Goal: Information Seeking & Learning: Find contact information

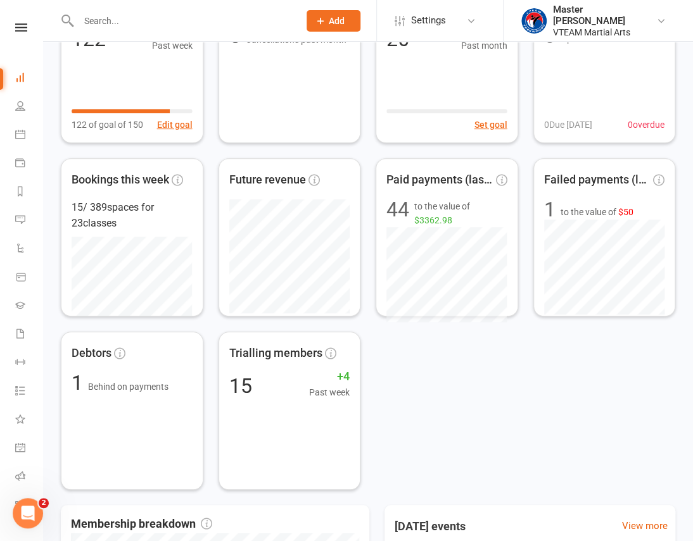
scroll to position [172, 0]
click at [19, 19] on nav "Clubworx Dashboard People Calendar Payments Reports Messages Automations Produc…" at bounding box center [21, 273] width 43 height 541
click at [18, 23] on icon at bounding box center [21, 27] width 12 height 8
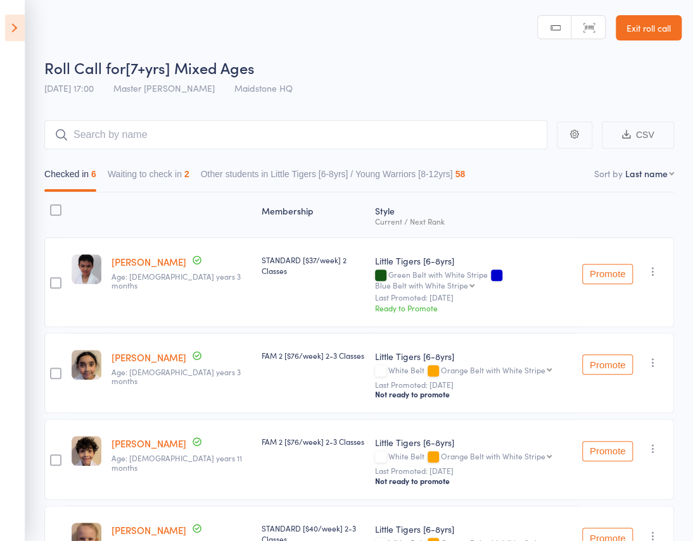
click at [189, 163] on button "Waiting to check in 2" at bounding box center [149, 177] width 82 height 29
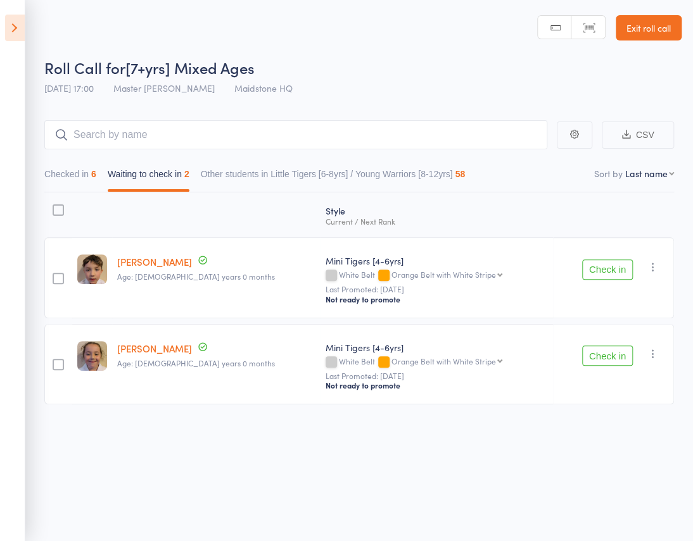
click at [654, 261] on icon "button" at bounding box center [653, 267] width 13 height 13
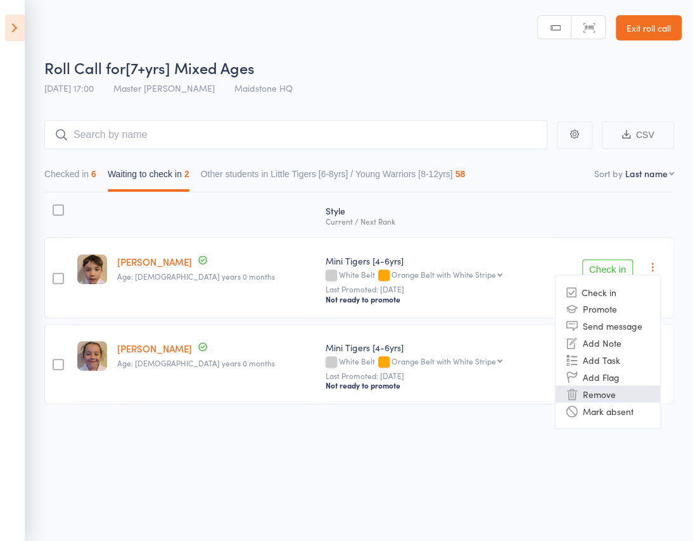
click at [634, 386] on li "Remove" at bounding box center [607, 394] width 104 height 17
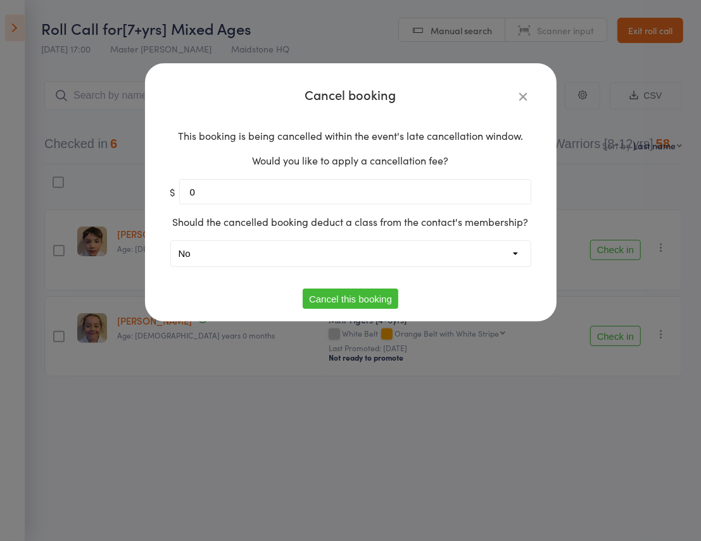
click at [386, 291] on button "Cancel this booking" at bounding box center [351, 299] width 96 height 20
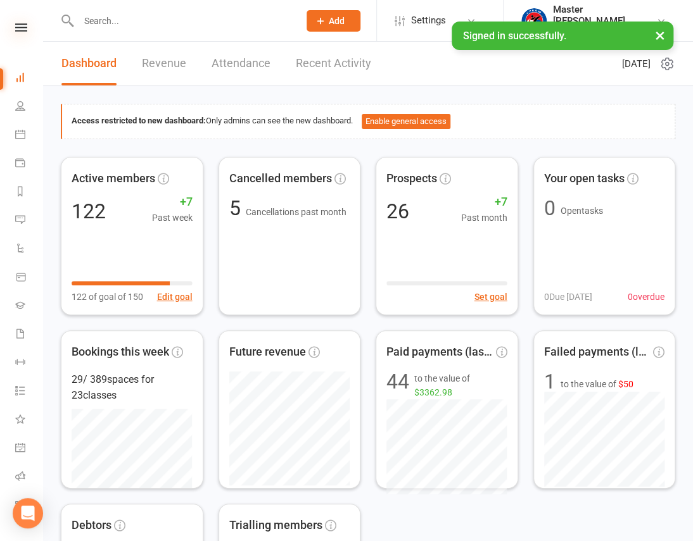
click at [18, 25] on icon at bounding box center [21, 27] width 12 height 8
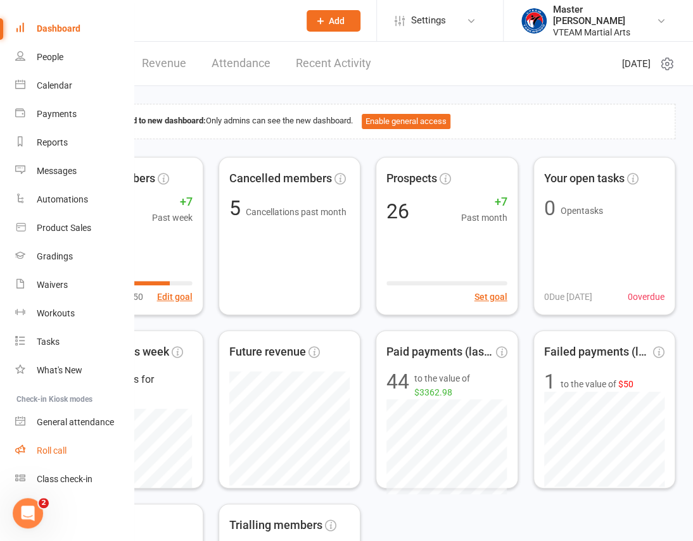
click at [65, 446] on div "Roll call" at bounding box center [52, 451] width 30 height 10
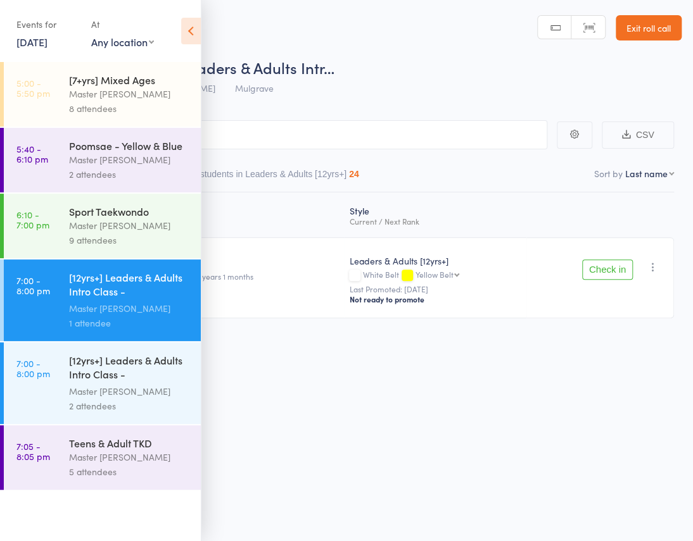
click at [191, 24] on icon at bounding box center [191, 31] width 20 height 27
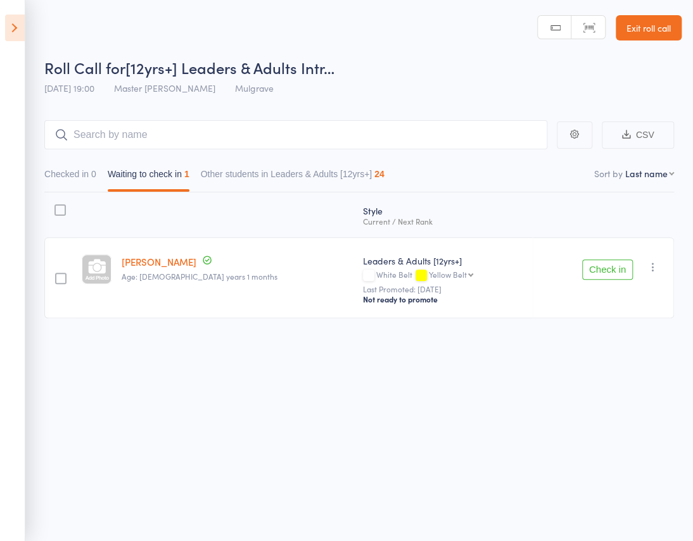
click at [595, 260] on button "Check in" at bounding box center [607, 270] width 51 height 20
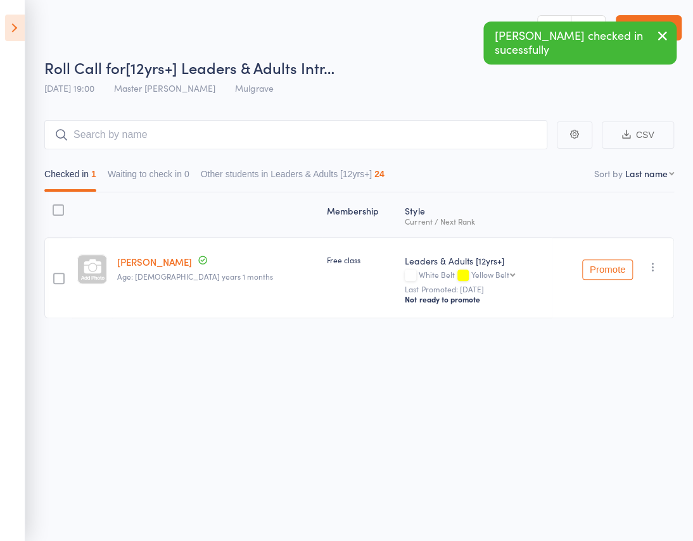
click at [14, 35] on icon at bounding box center [15, 28] width 20 height 27
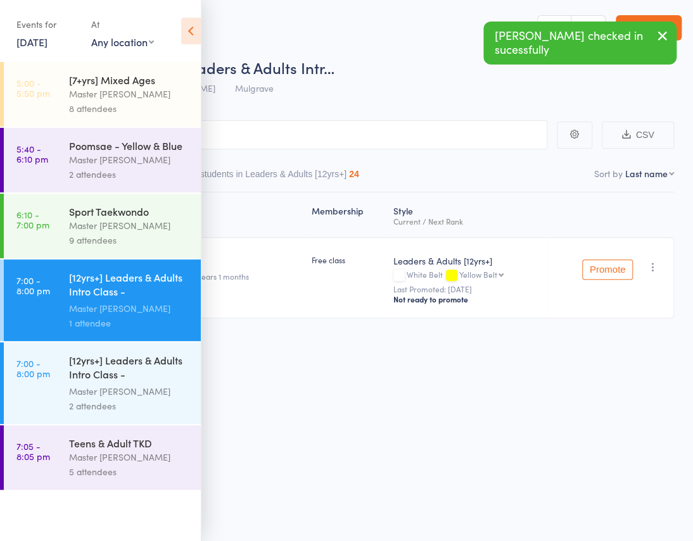
click at [84, 96] on div "Master [PERSON_NAME]" at bounding box center [129, 94] width 121 height 15
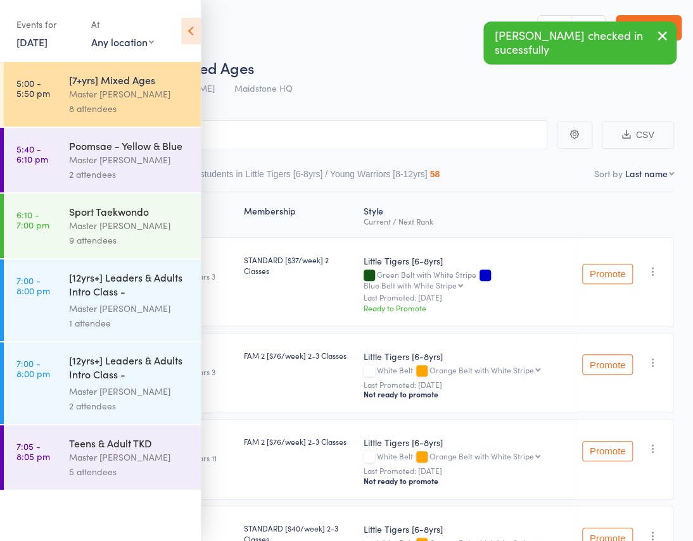
click at [193, 37] on icon at bounding box center [191, 31] width 20 height 27
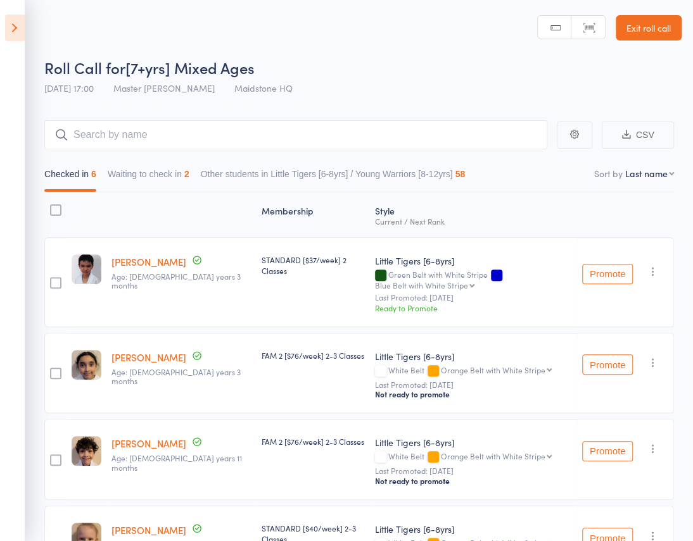
click at [189, 163] on button "Waiting to check in 2" at bounding box center [149, 177] width 82 height 29
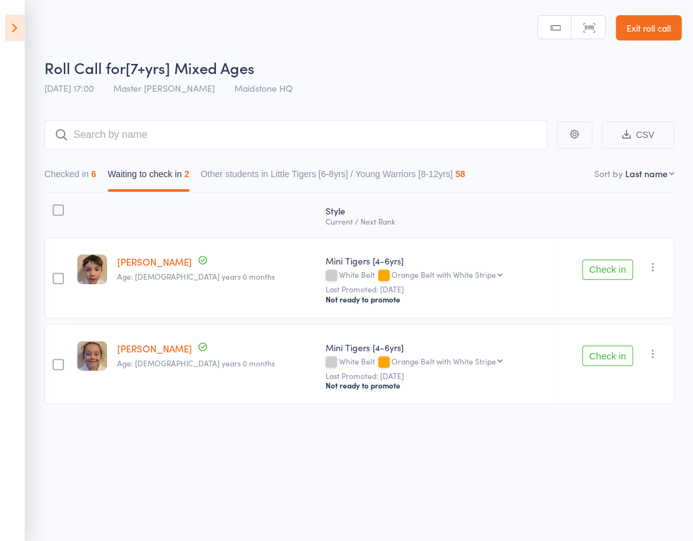
click at [652, 261] on icon "button" at bounding box center [653, 267] width 13 height 13
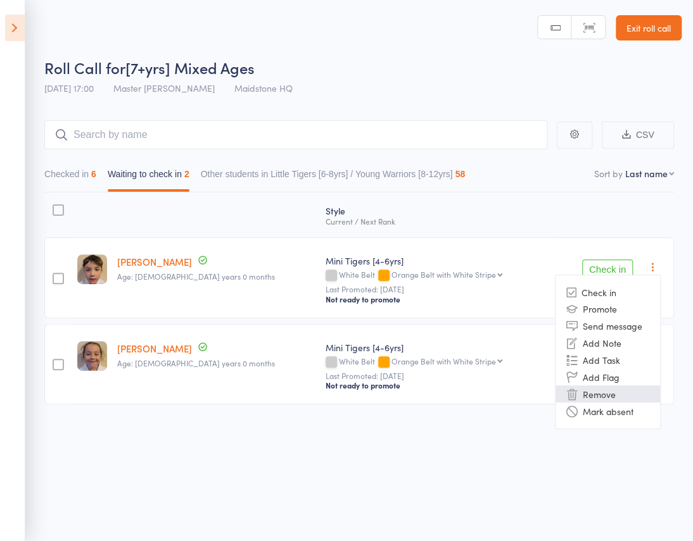
click at [638, 386] on li "Remove" at bounding box center [607, 394] width 104 height 17
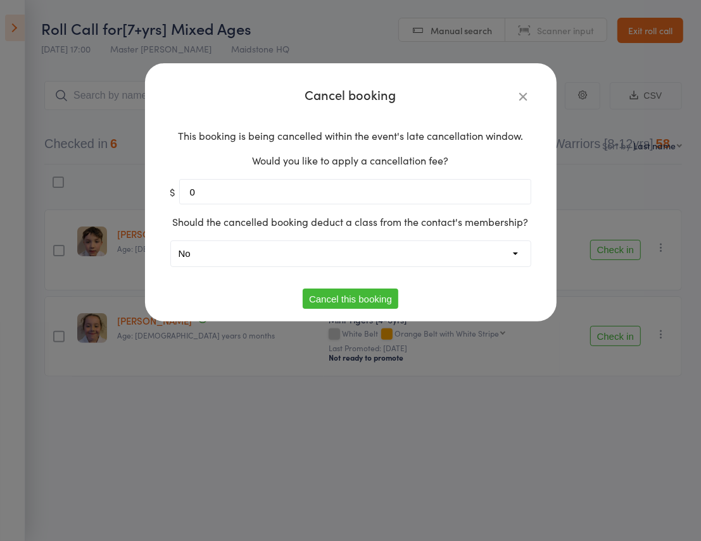
click at [351, 293] on button "Cancel this booking" at bounding box center [351, 299] width 96 height 20
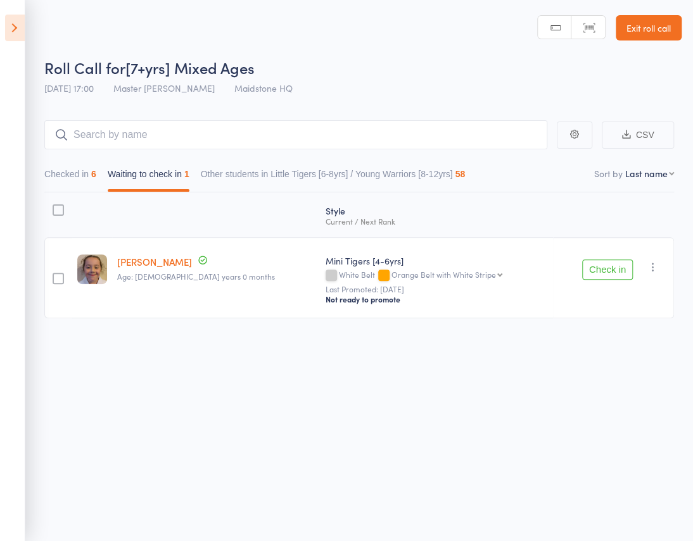
click at [654, 261] on icon "button" at bounding box center [653, 267] width 13 height 13
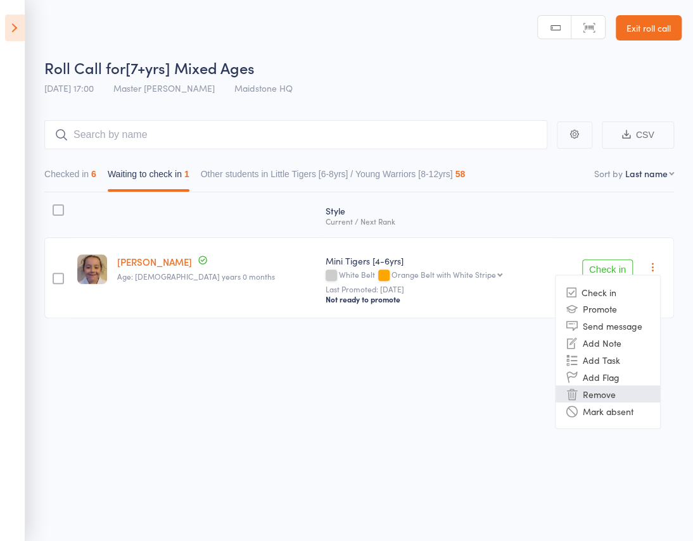
click at [617, 386] on li "Remove" at bounding box center [607, 394] width 104 height 17
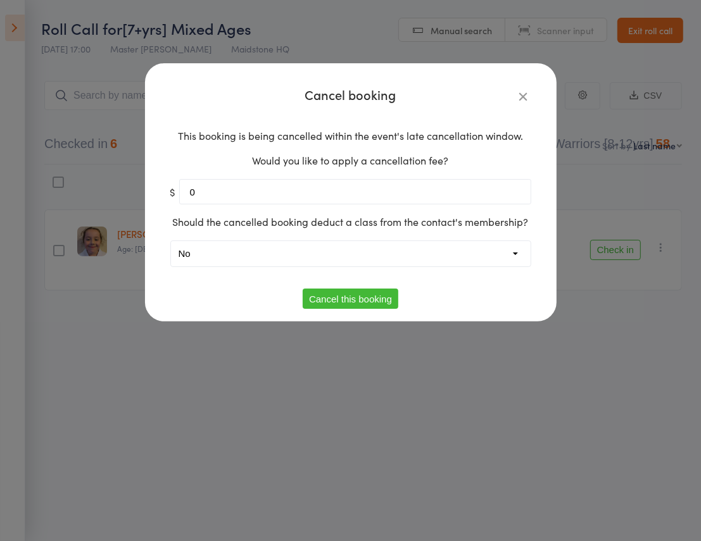
click at [375, 299] on button "Cancel this booking" at bounding box center [351, 299] width 96 height 20
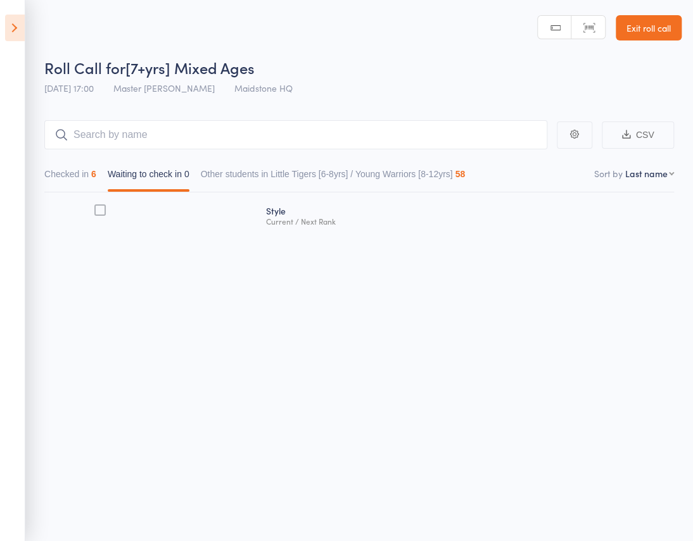
click at [89, 163] on button "Checked in 6" at bounding box center [70, 177] width 52 height 29
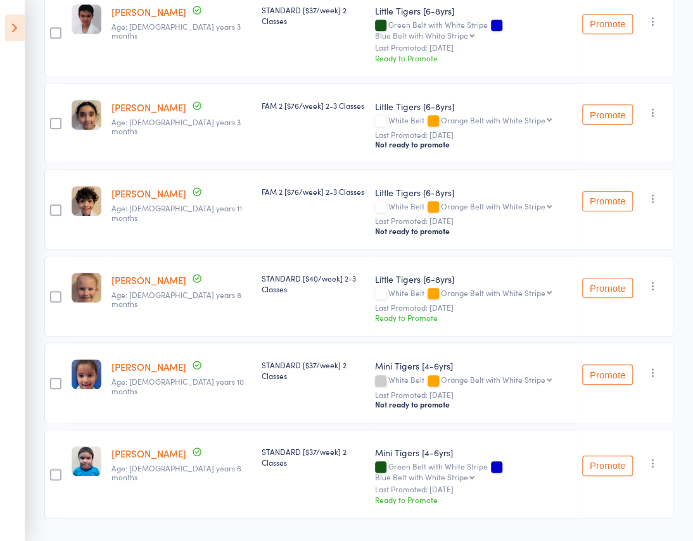
scroll to position [20, 0]
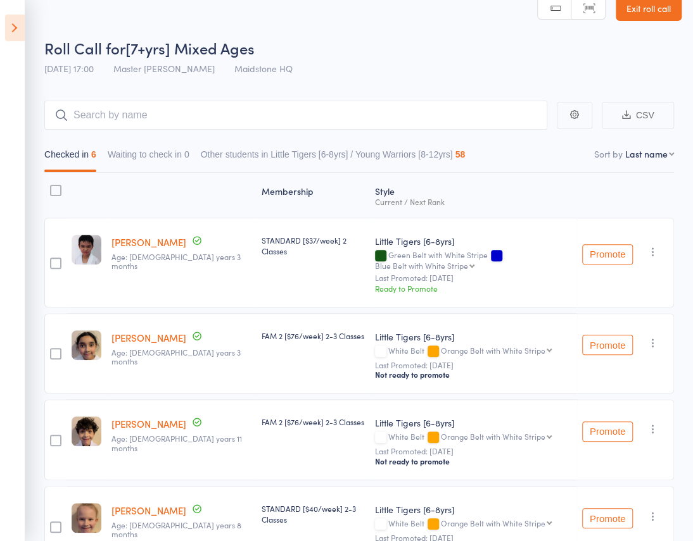
click at [6, 30] on icon at bounding box center [15, 28] width 20 height 27
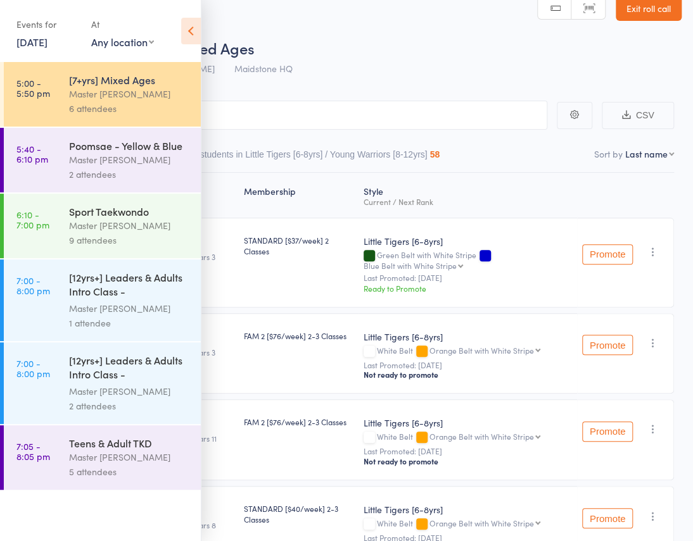
click at [85, 172] on div "2 attendees" at bounding box center [129, 174] width 121 height 15
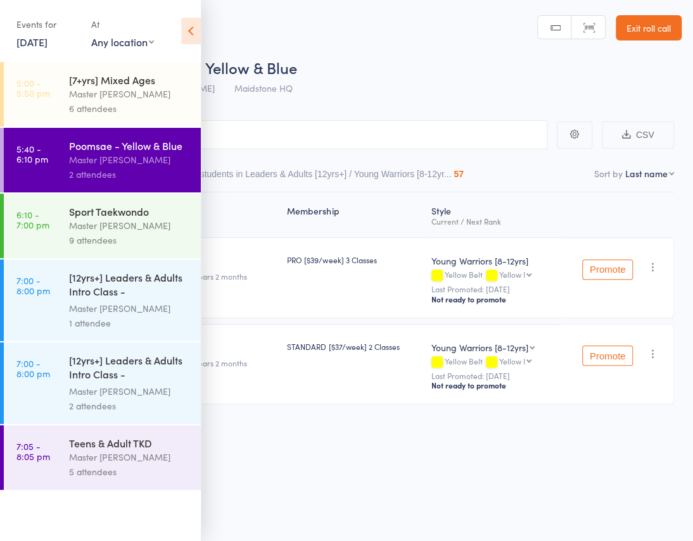
click at [114, 236] on div "9 attendees" at bounding box center [129, 240] width 121 height 15
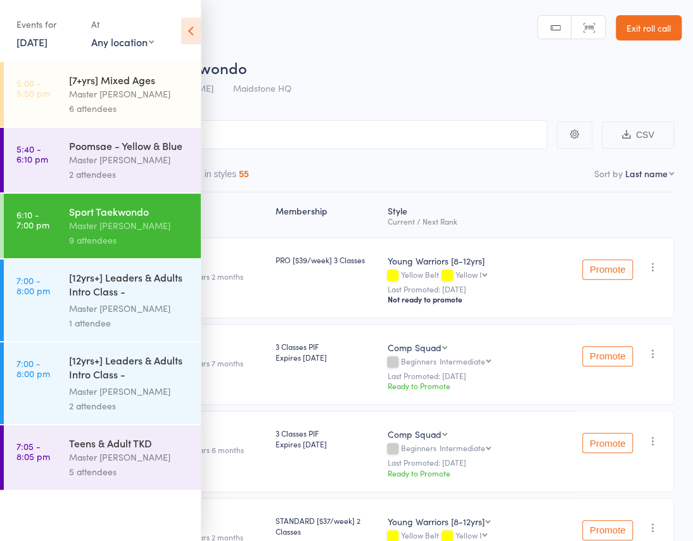
click at [193, 37] on icon at bounding box center [191, 31] width 20 height 27
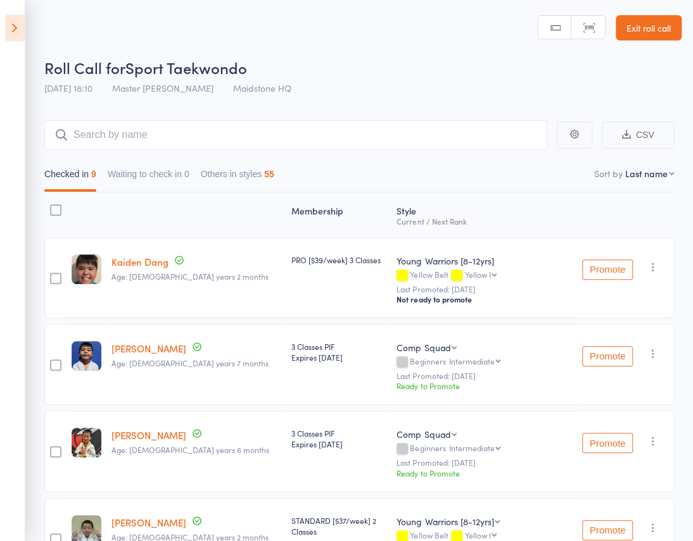
click at [18, 27] on icon at bounding box center [15, 28] width 20 height 27
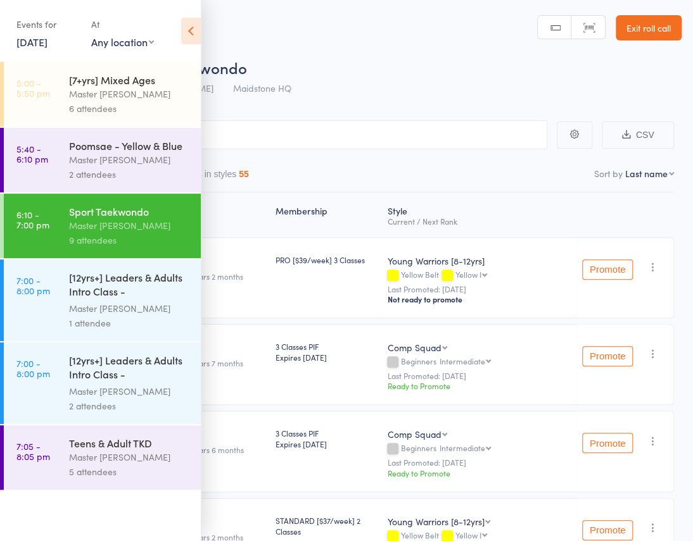
click at [119, 286] on div "[12yrs+] Leaders & Adults Intro Class - Jessica Hu..." at bounding box center [129, 285] width 121 height 31
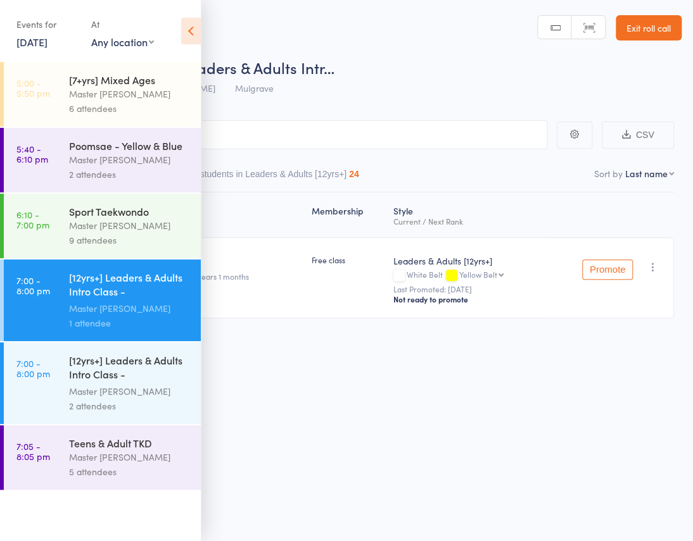
click at [111, 376] on div "[12yrs+] Leaders & Adults Intro Class - Stephane D..." at bounding box center [129, 368] width 121 height 31
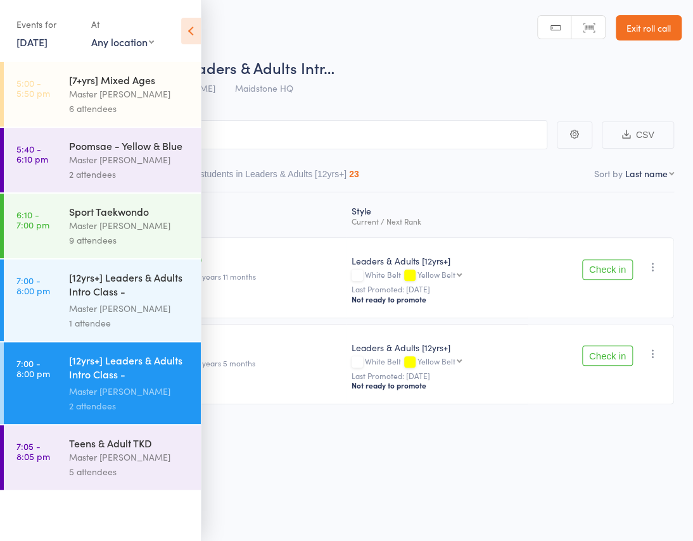
click at [617, 260] on button "Check in" at bounding box center [607, 270] width 51 height 20
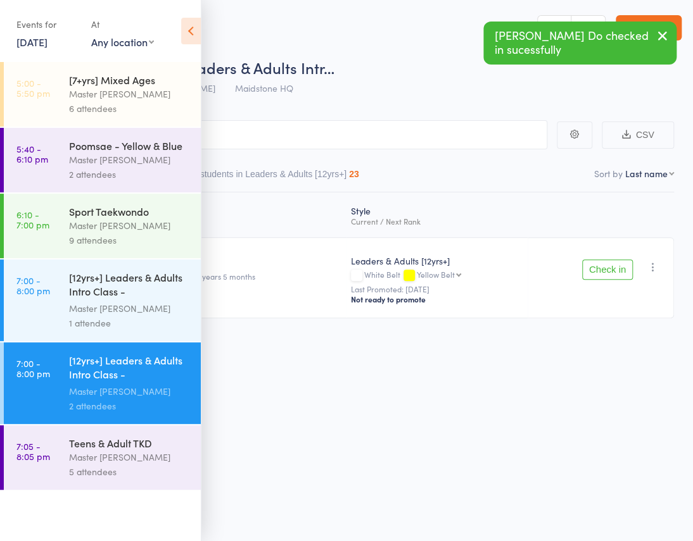
click at [605, 260] on button "Check in" at bounding box center [607, 270] width 51 height 20
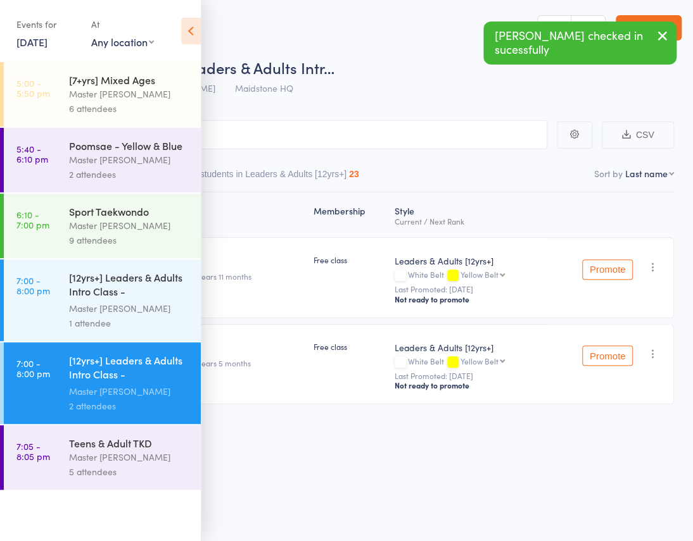
click at [129, 458] on div "Master [PERSON_NAME]" at bounding box center [129, 457] width 121 height 15
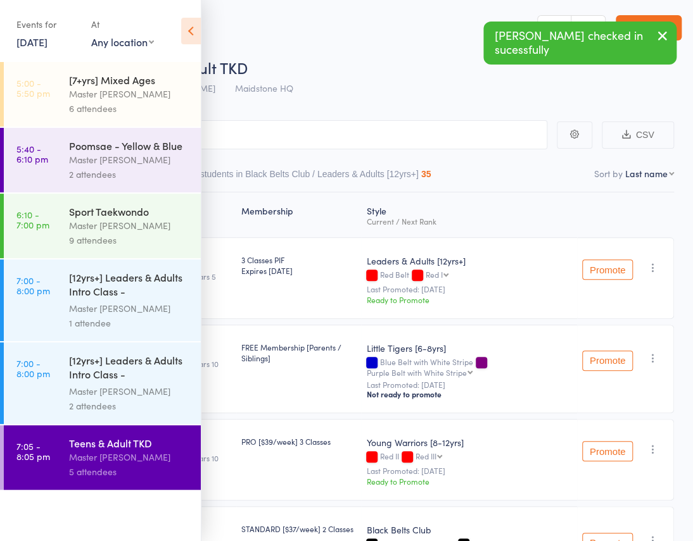
click at [194, 25] on icon at bounding box center [191, 31] width 20 height 27
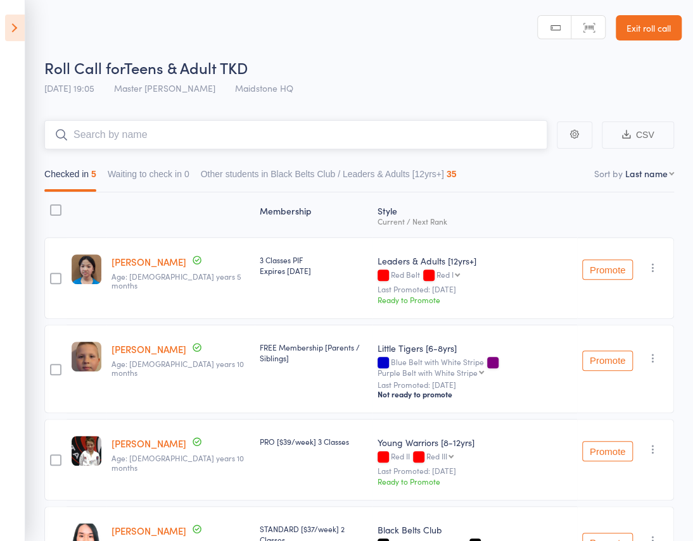
click at [325, 120] on input "search" at bounding box center [295, 134] width 503 height 29
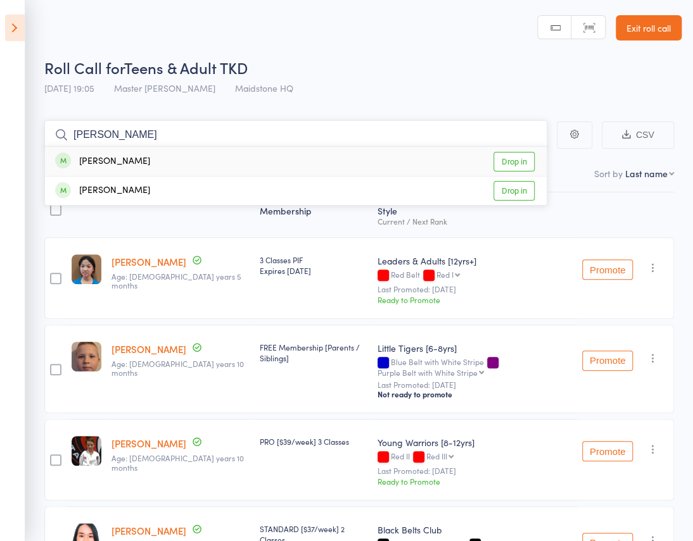
type input "gian h"
click at [279, 147] on div "Gia Han Huynh Drop in" at bounding box center [296, 161] width 502 height 29
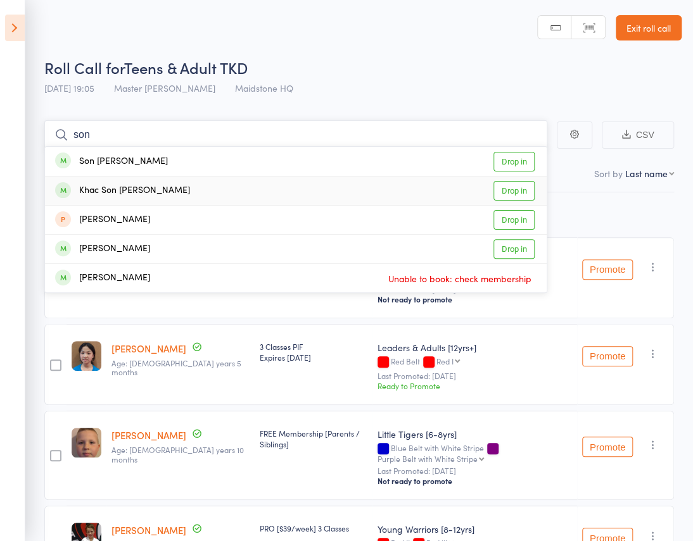
type input "son"
click at [298, 177] on div "Khac Son Trinh Drop in" at bounding box center [296, 191] width 502 height 28
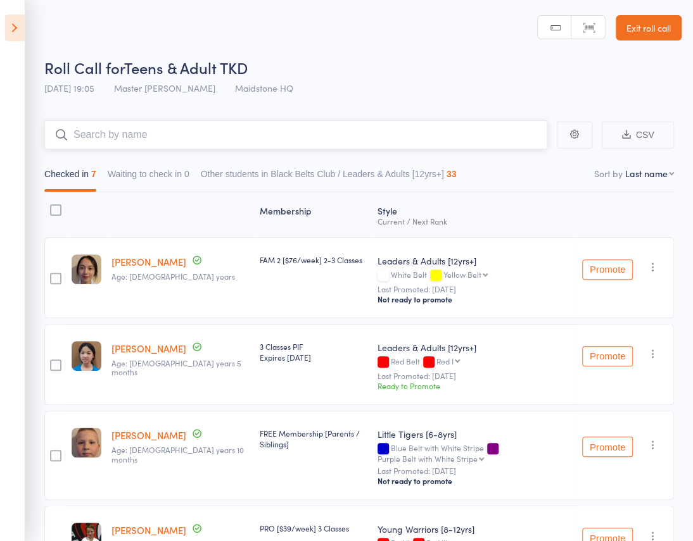
click at [370, 120] on input "search" at bounding box center [295, 134] width 503 height 29
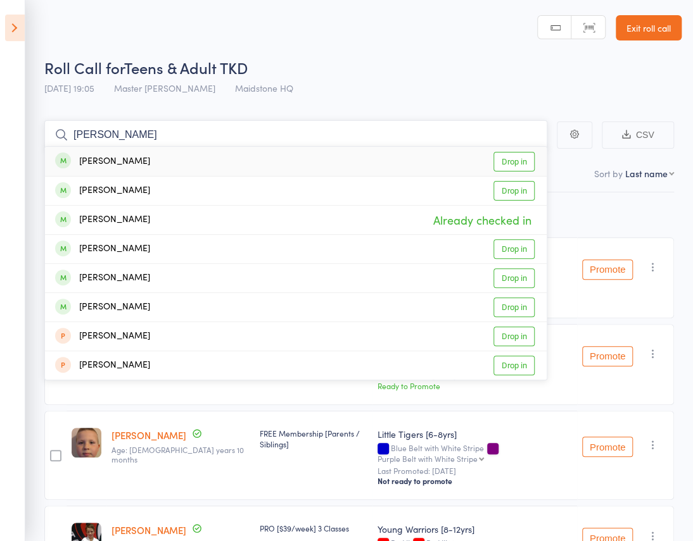
type input "vuong"
click at [194, 147] on div "Jade Vuong Drop in" at bounding box center [296, 161] width 502 height 29
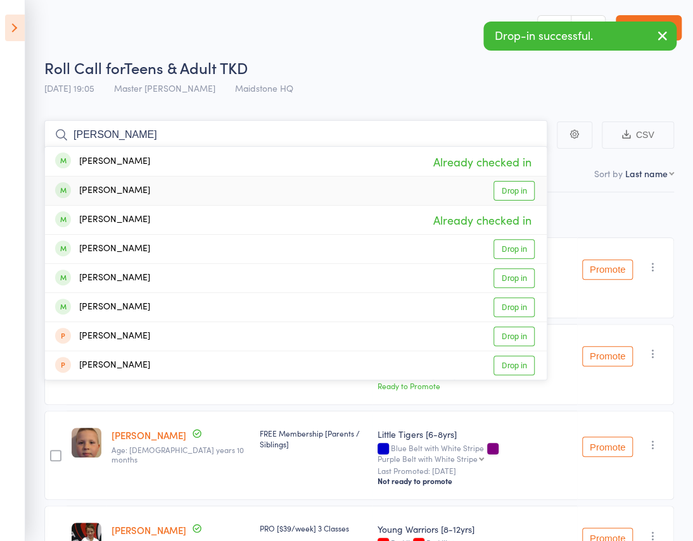
type input "vuong"
click at [196, 177] on div "Joyce Vuong Drop in" at bounding box center [296, 191] width 502 height 28
type input "vuong"
click at [170, 235] on div "Jayden Vuong Drop in" at bounding box center [296, 249] width 502 height 28
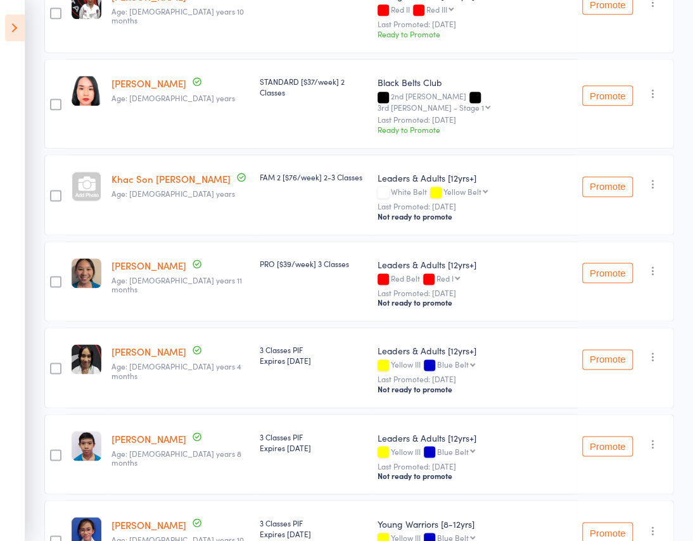
scroll to position [355, 0]
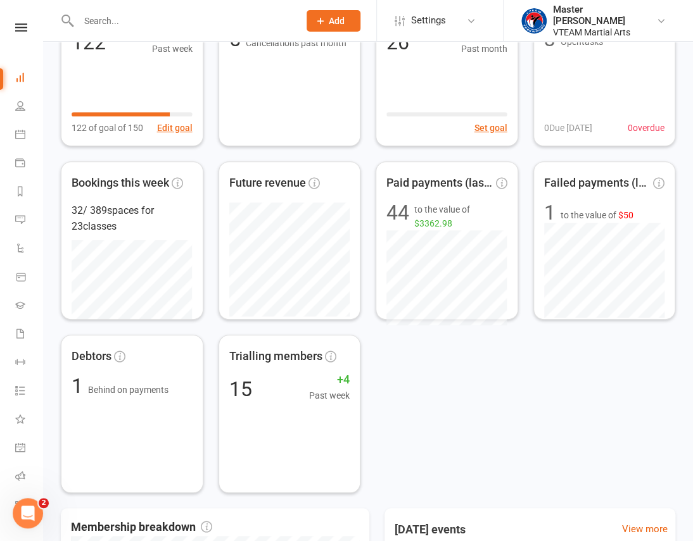
click at [516, 391] on div "Active members 122 +7 Past week 122 of goal of 150 Edit goal Cancelled members …" at bounding box center [368, 240] width 614 height 505
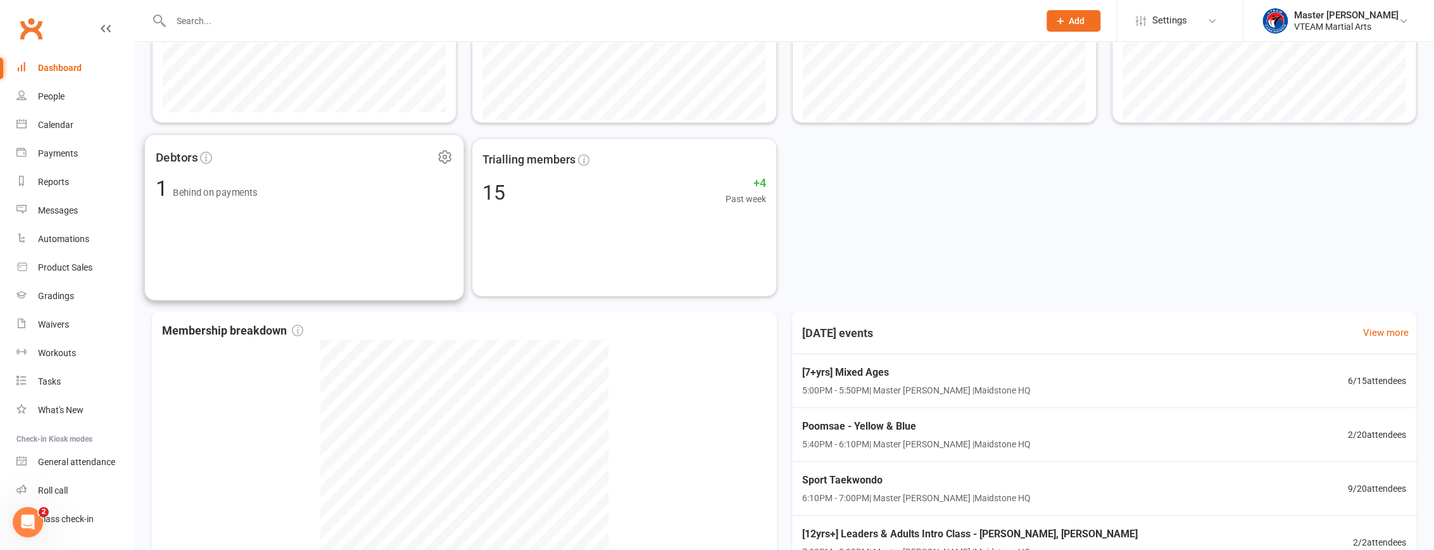
scroll to position [538, 0]
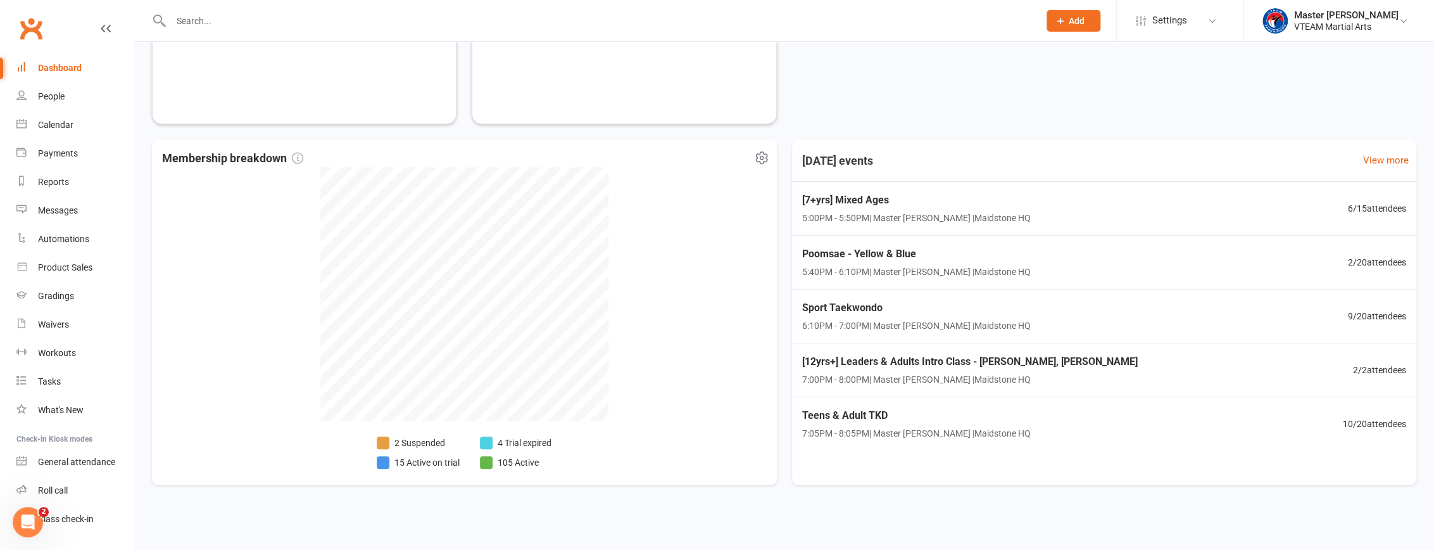
click at [437, 462] on li "15 Active on trial" at bounding box center [418, 462] width 83 height 14
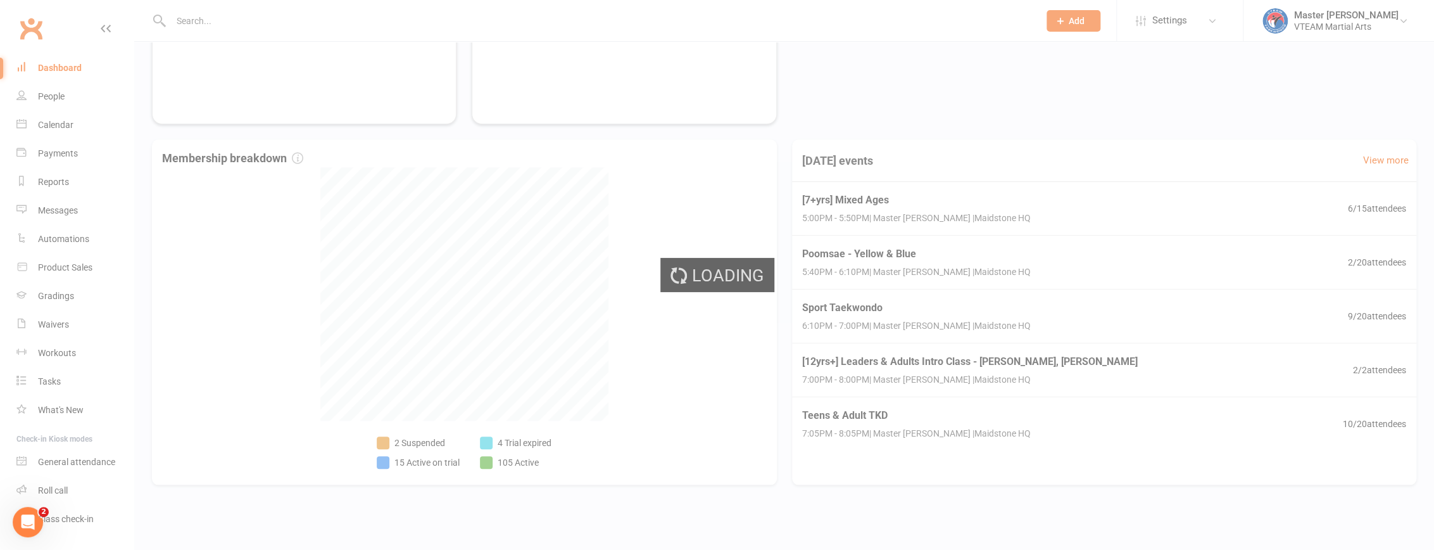
select select "active_trial"
select select "100"
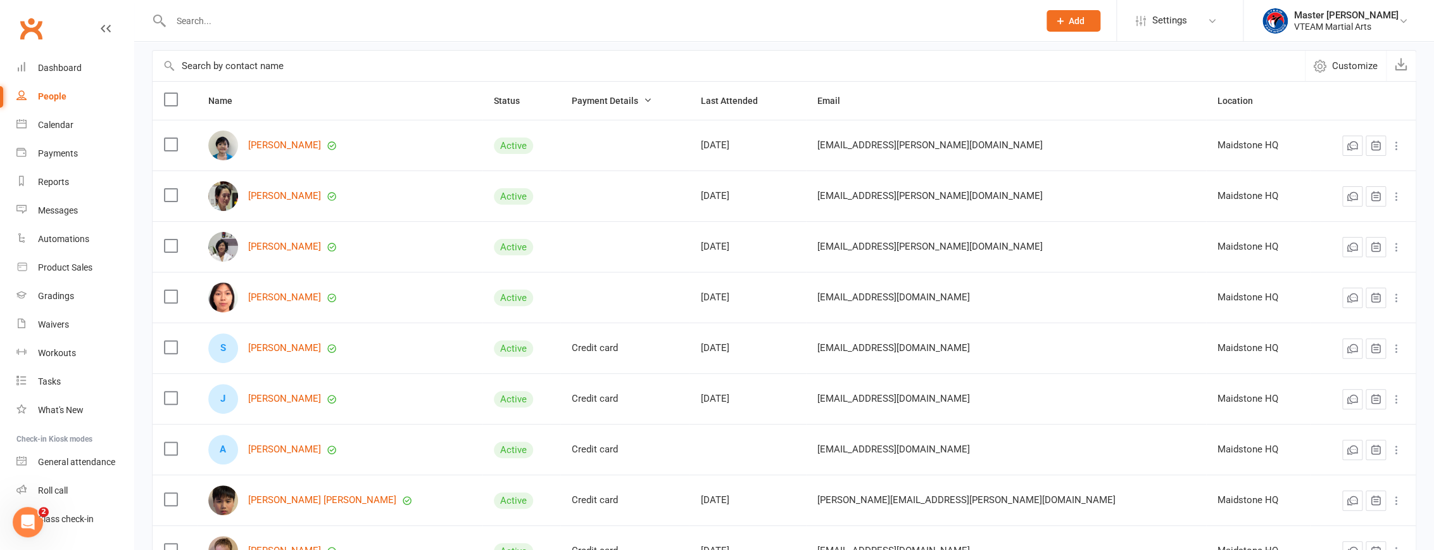
scroll to position [230, 0]
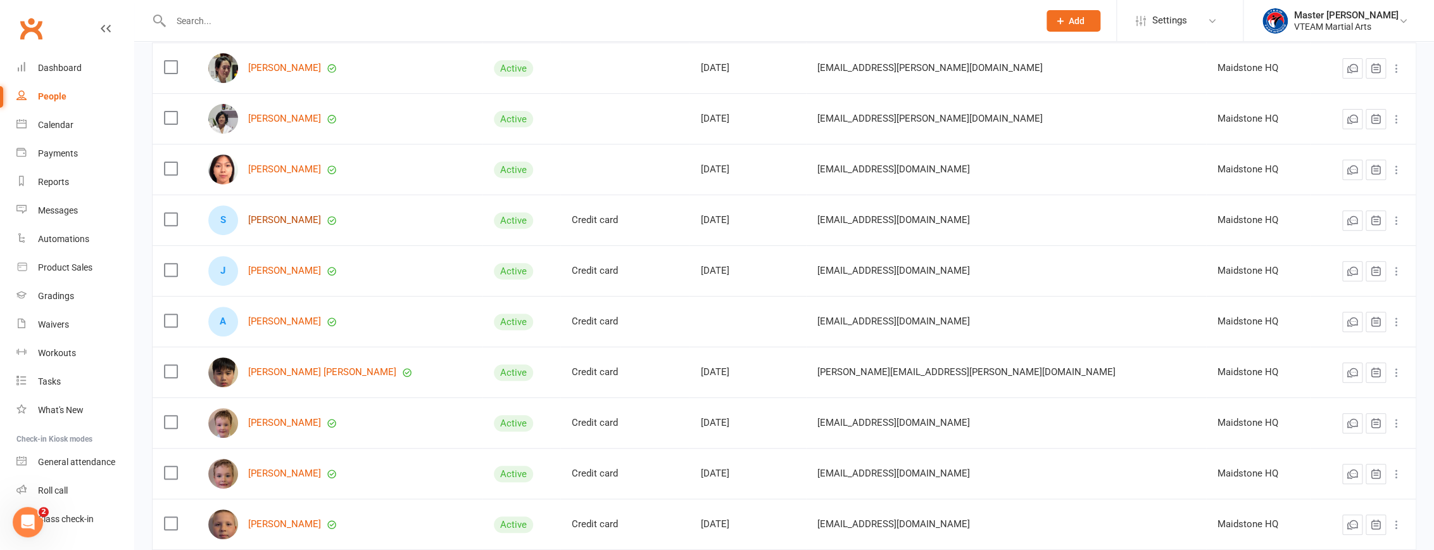
click at [303, 218] on link "[PERSON_NAME]" at bounding box center [284, 220] width 73 height 11
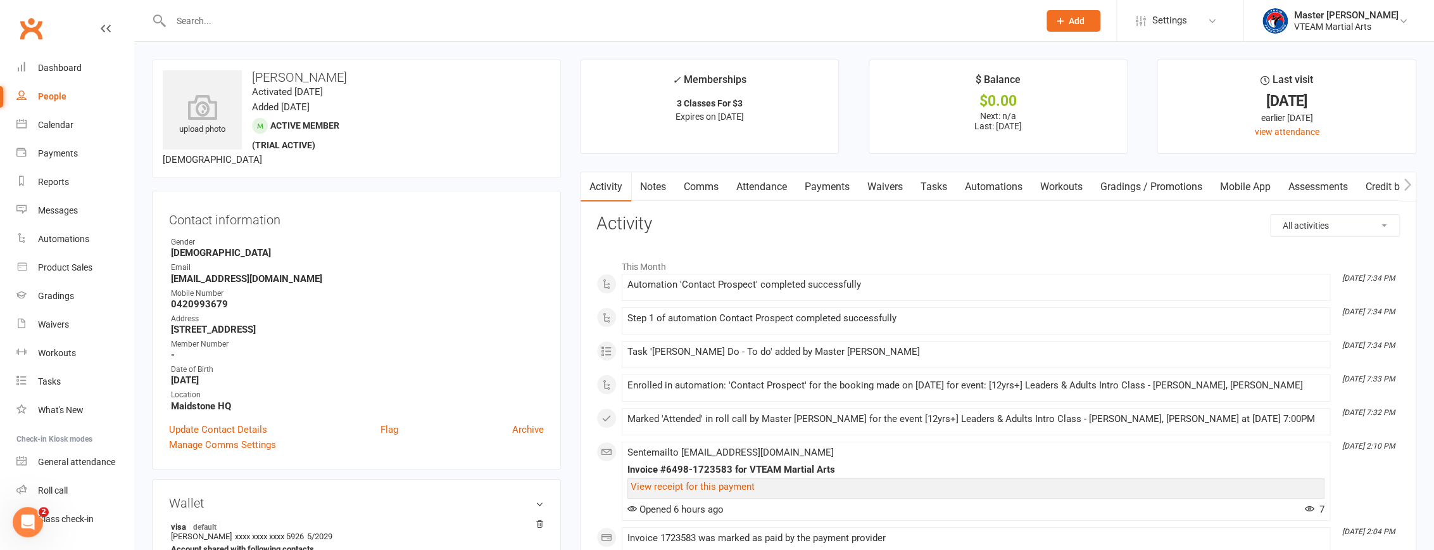
click at [261, 278] on strong "[EMAIL_ADDRESS][DOMAIN_NAME]" at bounding box center [357, 278] width 373 height 11
click at [260, 280] on strong "[EMAIL_ADDRESS][DOMAIN_NAME]" at bounding box center [357, 278] width 373 height 11
click at [263, 276] on strong "[EMAIL_ADDRESS][DOMAIN_NAME]" at bounding box center [357, 278] width 373 height 11
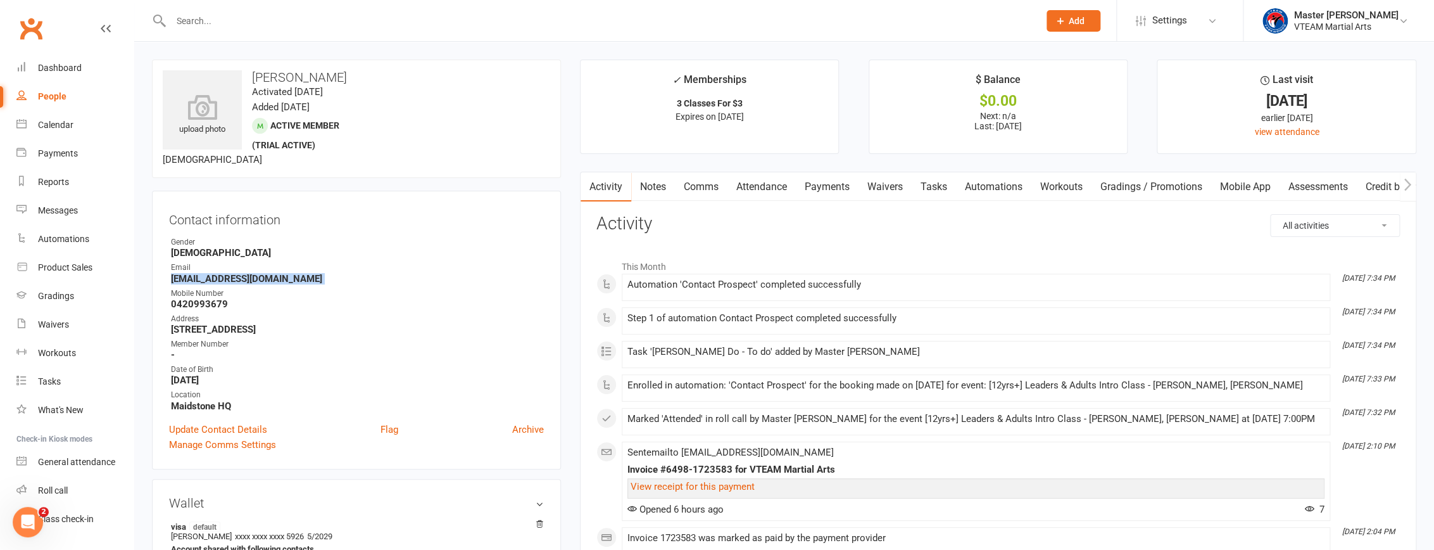
click at [263, 276] on strong "[EMAIL_ADDRESS][DOMAIN_NAME]" at bounding box center [357, 278] width 373 height 11
copy render-form-field "[EMAIL_ADDRESS][DOMAIN_NAME]"
click at [342, 25] on input "text" at bounding box center [598, 21] width 863 height 18
paste input "[EMAIL_ADDRESS][DOMAIN_NAME]"
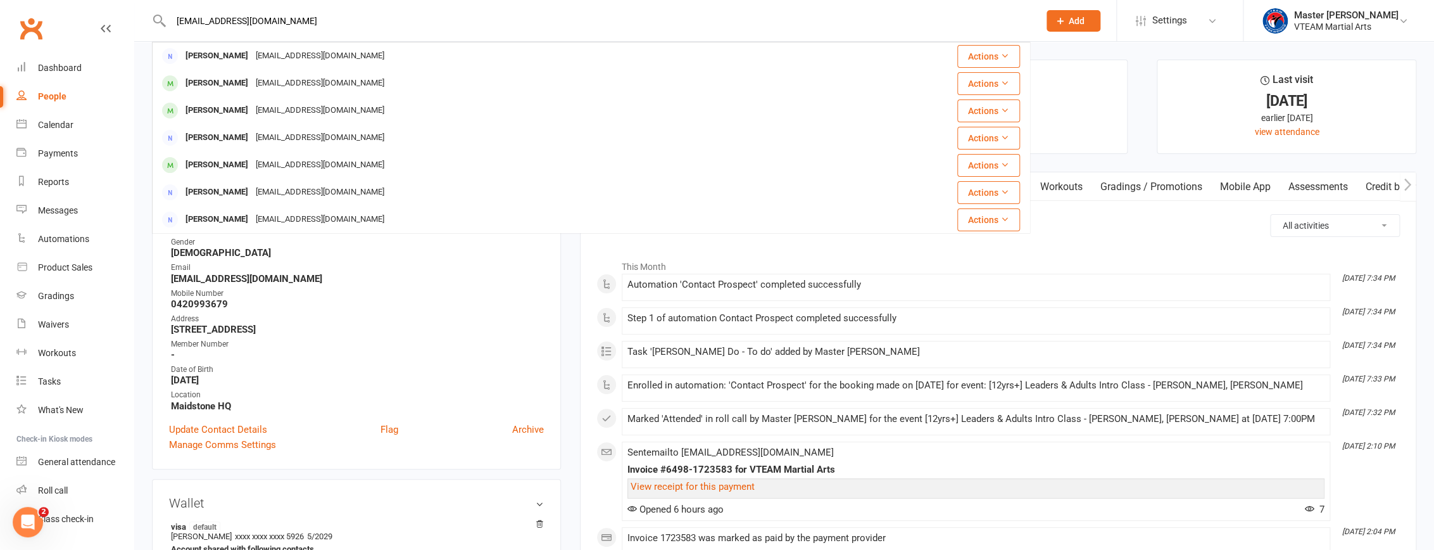
type input "[EMAIL_ADDRESS][DOMAIN_NAME]"
